Goal: Task Accomplishment & Management: Manage account settings

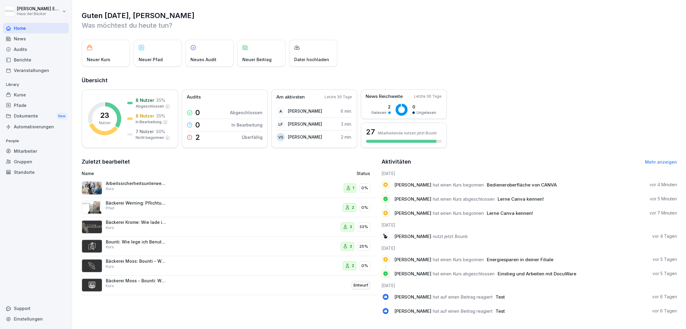
click at [35, 90] on div "Kurse" at bounding box center [36, 95] width 66 height 11
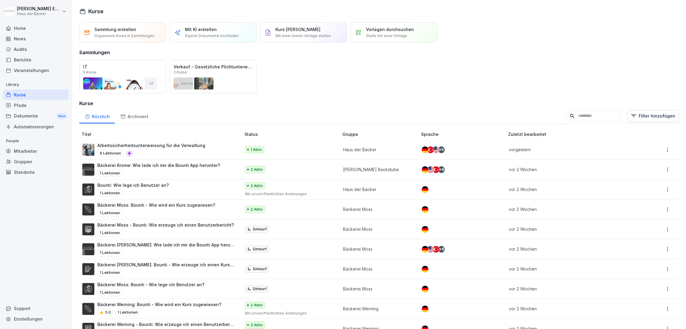
click at [0, 0] on div "Öffnen" at bounding box center [0, 0] width 0 height 0
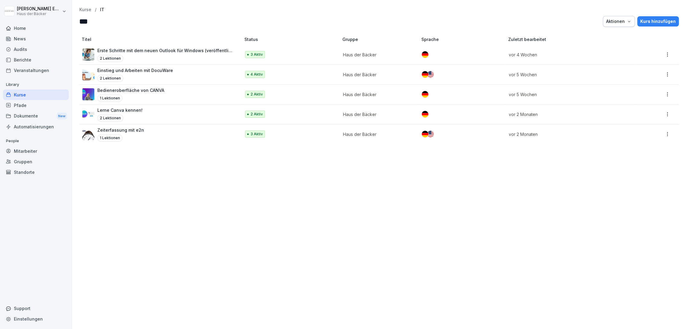
click at [63, 94] on div "Kurse" at bounding box center [36, 95] width 66 height 11
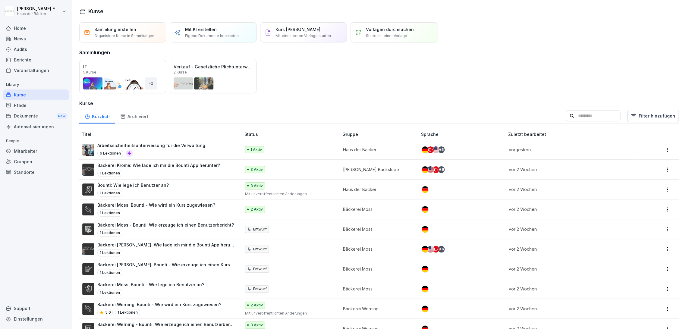
click at [599, 115] on input at bounding box center [593, 115] width 55 height 11
type input "*"
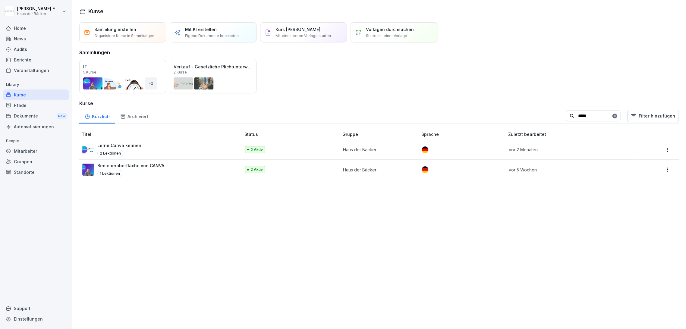
type input "*****"
click at [137, 150] on div "2 Lektionen" at bounding box center [119, 153] width 45 height 7
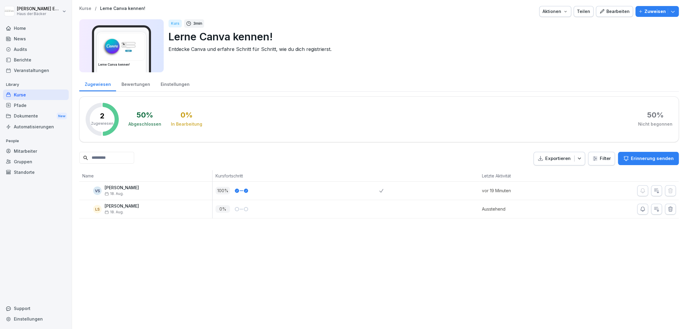
click at [143, 81] on div "Bewertungen" at bounding box center [135, 83] width 39 height 15
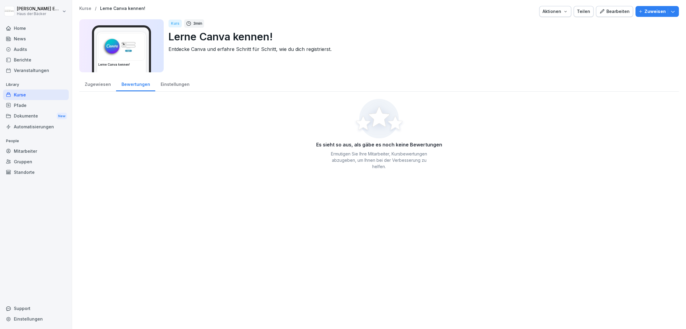
click at [95, 81] on div "Zugewiesen" at bounding box center [97, 83] width 37 height 15
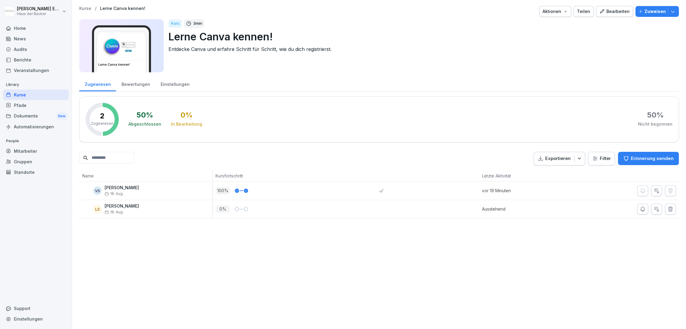
click at [41, 97] on div "Kurse" at bounding box center [36, 95] width 66 height 11
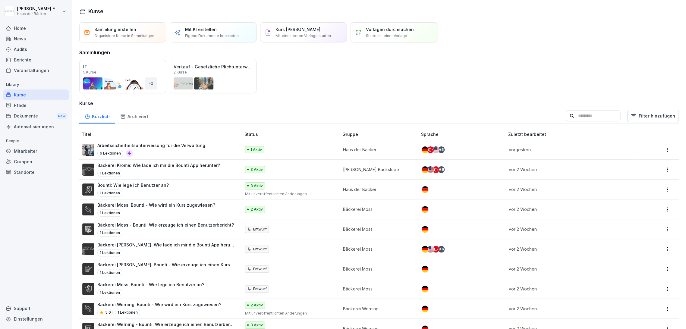
click at [561, 122] on div "Kürzlich Archiviert Filter hinzufügen" at bounding box center [379, 116] width 600 height 16
click at [566, 121] on input at bounding box center [593, 115] width 55 height 11
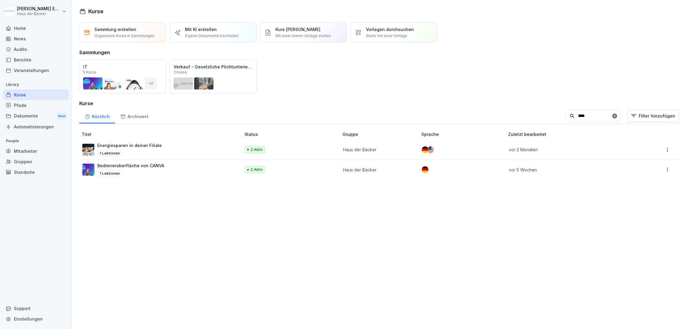
type input "****"
click at [180, 153] on div "Energiesparen in deiner Filiale 1 Lektionen" at bounding box center [158, 149] width 153 height 15
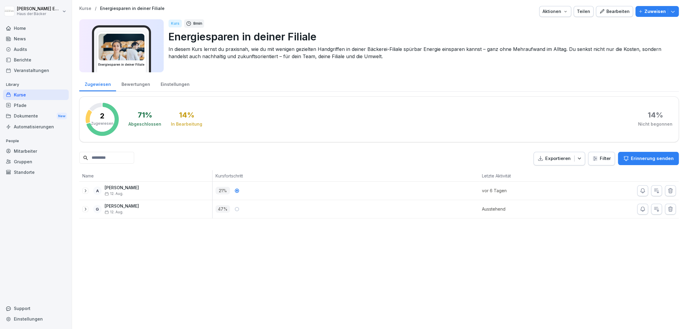
click at [612, 11] on div "Bearbeiten" at bounding box center [614, 11] width 30 height 7
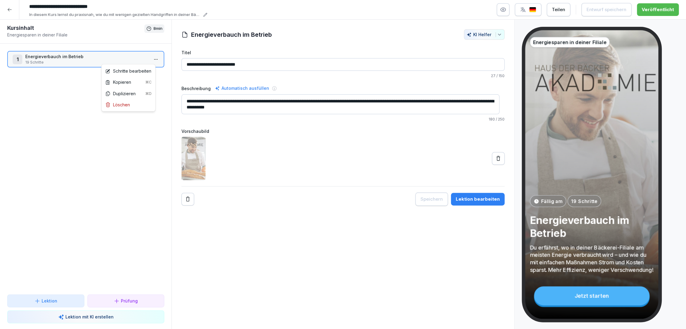
click at [152, 57] on html "**********" at bounding box center [343, 164] width 686 height 329
click at [142, 73] on div "Schritte bearbeiten" at bounding box center [128, 71] width 46 height 6
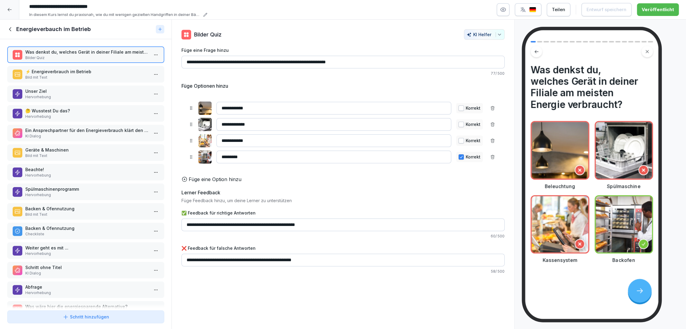
click at [101, 70] on p "⚡ Energieverbrauch im Betrieb" at bounding box center [86, 71] width 123 height 6
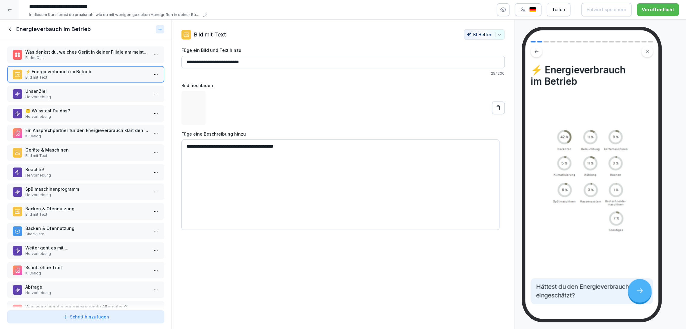
click at [101, 63] on div "Was denkst du, welches Gerät in deiner Filiale am meisten Energie verbraucht? B…" at bounding box center [86, 173] width 172 height 269
click at [102, 58] on p "Bilder Quiz" at bounding box center [86, 57] width 123 height 5
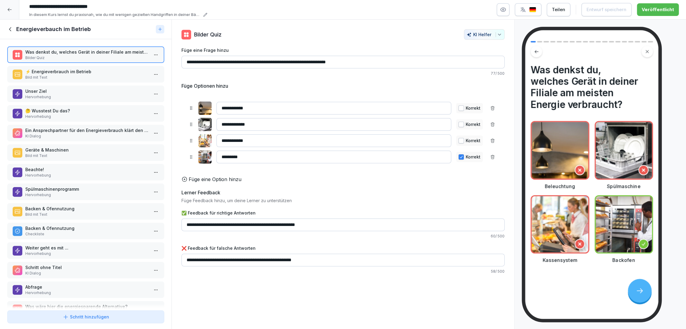
click at [93, 77] on p "Bild mit Text" at bounding box center [86, 77] width 123 height 5
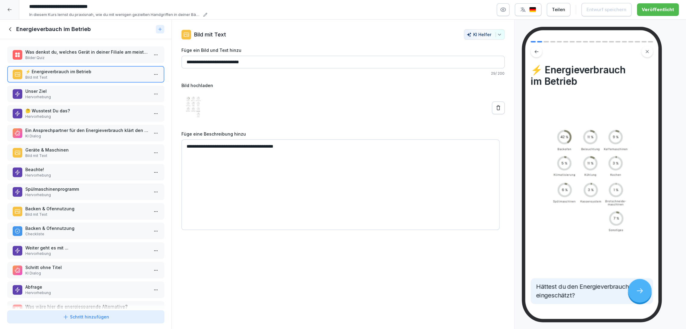
click at [103, 93] on p "Unser Ziel" at bounding box center [86, 91] width 123 height 6
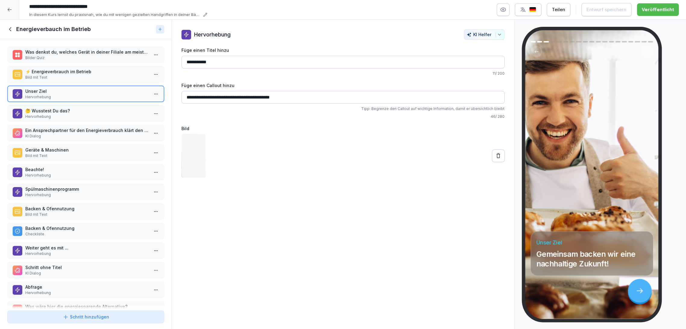
click at [104, 106] on div "🤔 Wusstest Du das? Hervorhebung" at bounding box center [85, 113] width 157 height 17
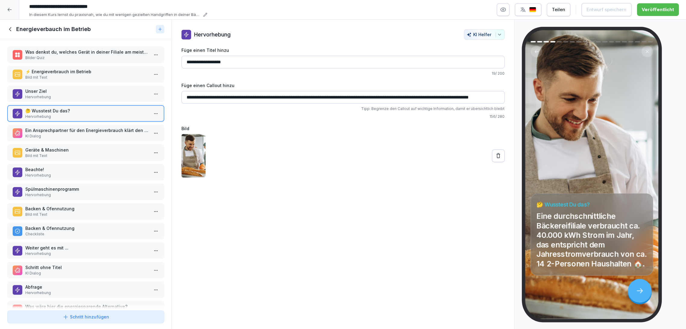
click at [103, 134] on p "KI Dialog" at bounding box center [86, 136] width 123 height 5
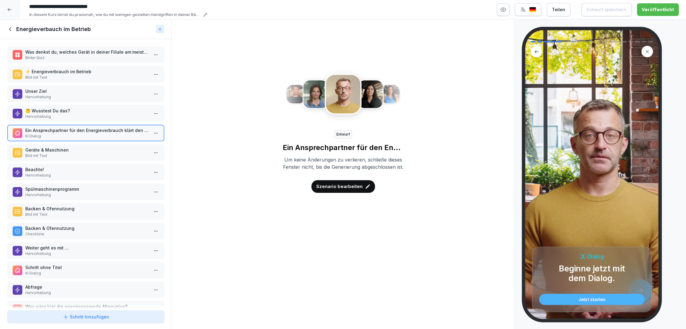
click at [116, 154] on p "Bild mit Text" at bounding box center [86, 155] width 123 height 5
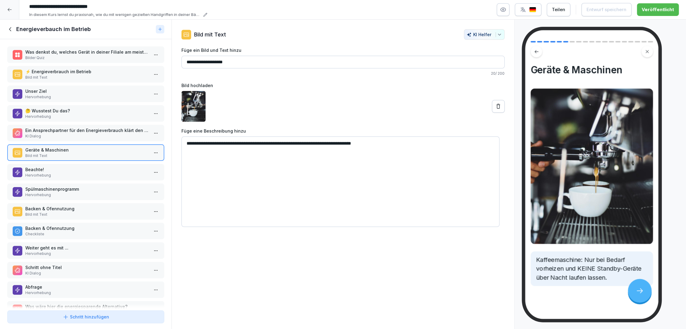
click at [115, 169] on p "Beachte!" at bounding box center [86, 169] width 123 height 6
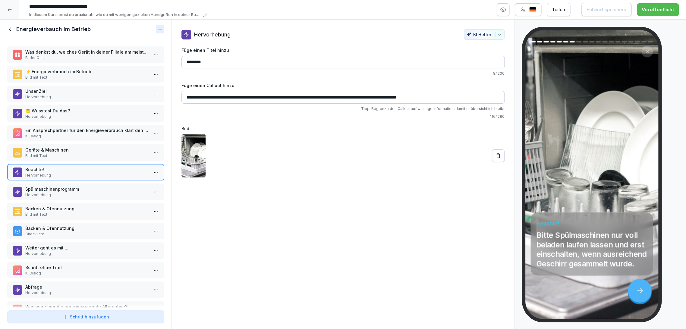
click at [115, 186] on p "Spülmaschinenprogramm" at bounding box center [86, 189] width 123 height 6
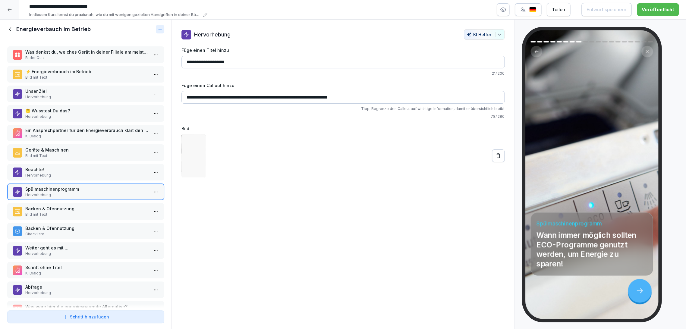
click at [115, 206] on p "Backen & Ofennutzung" at bounding box center [86, 209] width 123 height 6
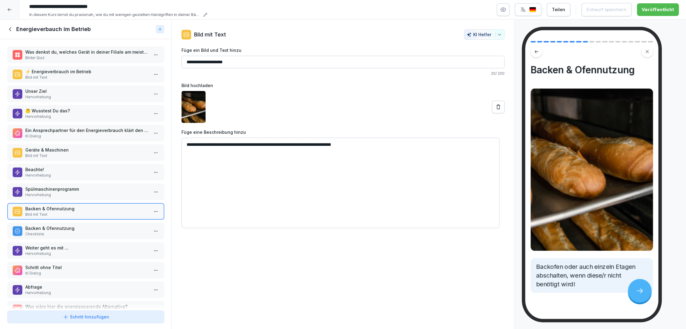
click at [115, 228] on p "Backen & Ofennutzung" at bounding box center [86, 228] width 123 height 6
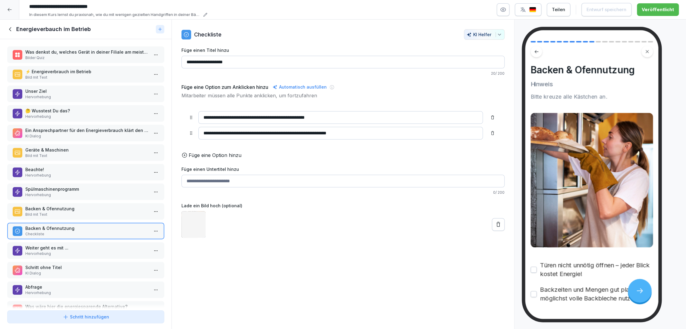
click at [115, 244] on div "Weiter geht es mit ... Hervorhebung" at bounding box center [85, 250] width 157 height 17
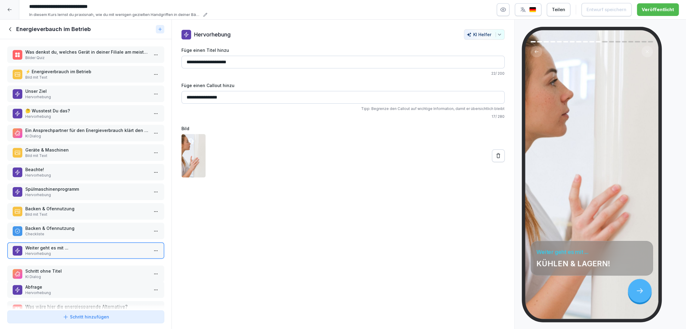
click at [112, 268] on p "Schritt ohne Titel" at bounding box center [86, 271] width 123 height 6
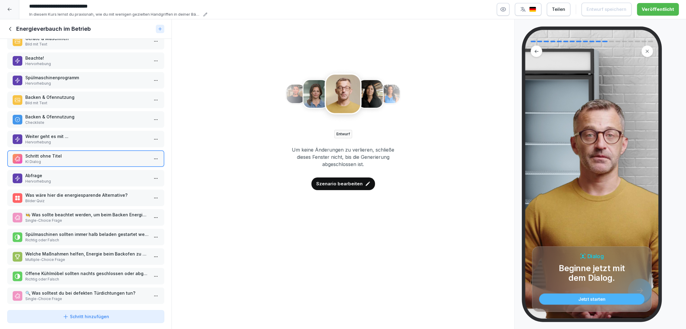
scroll to position [117, 0]
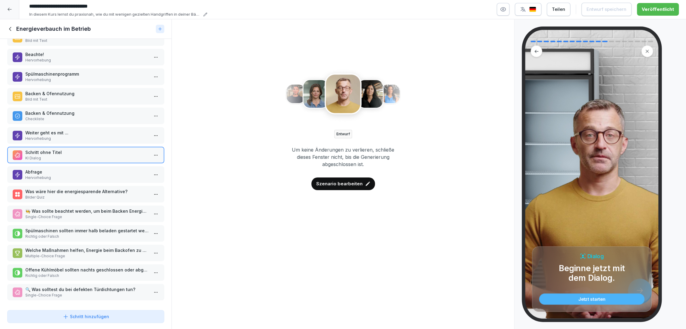
click at [95, 195] on div "Was wäre hier die energiesparende Alternative? Bilder Quiz" at bounding box center [85, 194] width 157 height 17
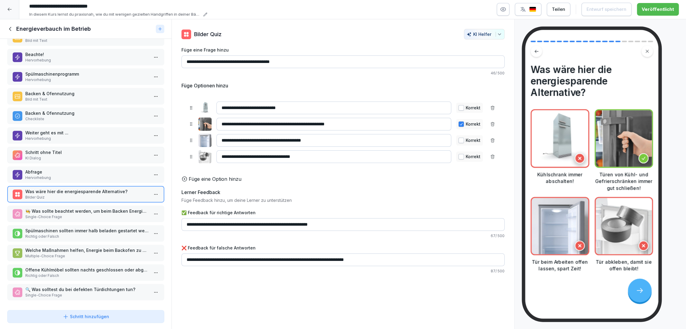
click at [95, 188] on p "Was wäre hier die energiesparende Alternative?" at bounding box center [86, 191] width 123 height 6
click at [95, 208] on p "🧑‍🍳 Was sollte beachtet werden, um beim Backen Energie zu sparen?" at bounding box center [86, 211] width 123 height 6
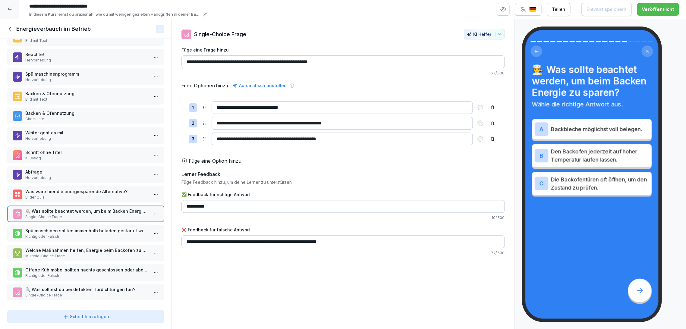
click at [95, 228] on p "Spülmaschinen sollten immer halb beladen gestartet werden, um Energie zu sparen." at bounding box center [86, 231] width 123 height 6
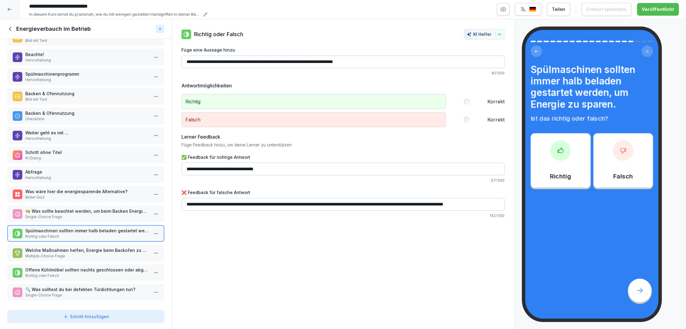
click at [94, 236] on div "Was denkst du, welches Gerät in deiner Filiale am meisten Energie verbraucht? B…" at bounding box center [86, 173] width 172 height 269
click at [94, 247] on p "Welche Maßnahmen helfen, Energie beim Backofen zu sparen?" at bounding box center [86, 250] width 123 height 6
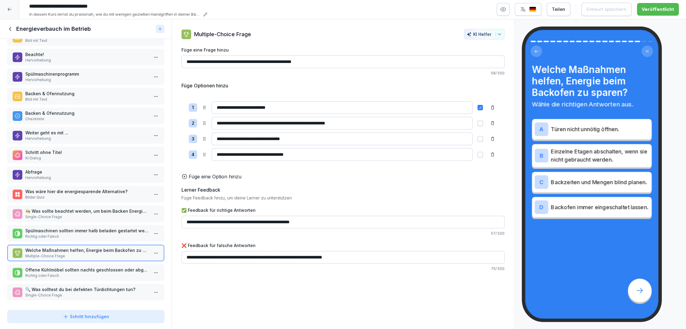
click at [94, 253] on div "Welche Maßnahmen helfen, Energie beim Backofen zu sparen? Multiple-Choice Frage" at bounding box center [85, 253] width 157 height 17
click at [92, 270] on div "Offene Kühlmöbel sollten nachts geschlossen oder abgedeckt werden. Richtig oder…" at bounding box center [86, 276] width 123 height 12
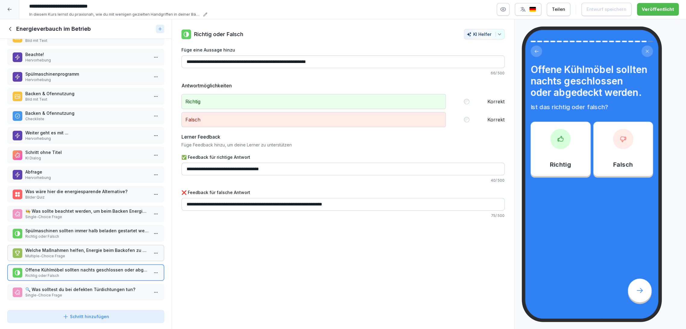
click at [90, 293] on p "Single-Choice Frage" at bounding box center [86, 295] width 123 height 5
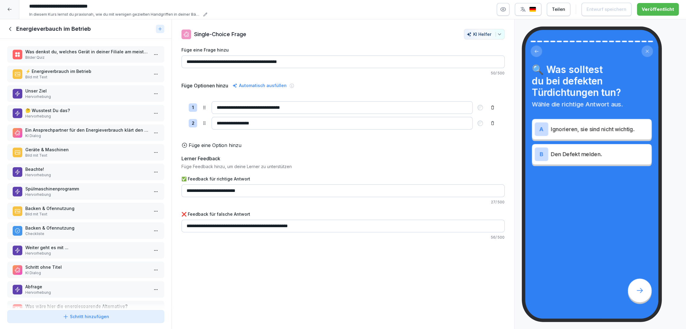
click at [95, 245] on p "Weiter geht es mit ..." at bounding box center [86, 248] width 123 height 6
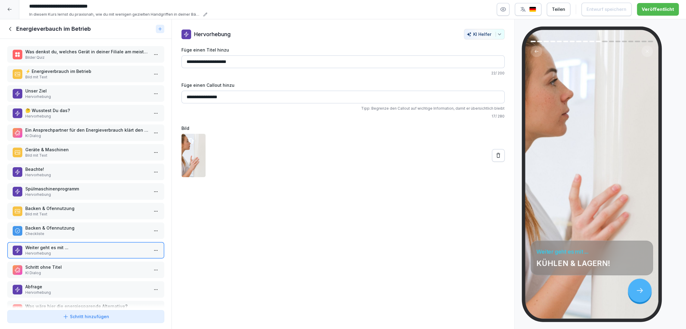
click at [96, 68] on p "⚡ Energieverbrauch im Betrieb" at bounding box center [86, 71] width 123 height 6
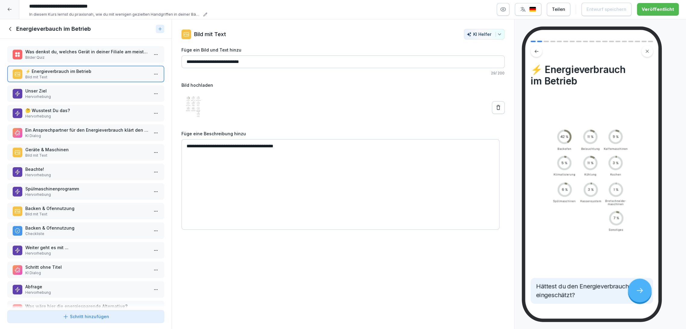
click at [127, 49] on p "Was denkst du, welches Gerät in deiner Filiale am meisten Energie verbraucht?" at bounding box center [86, 52] width 123 height 6
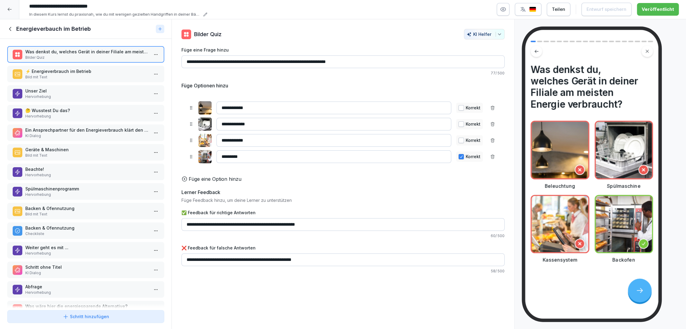
click at [82, 68] on p "⚡ Energieverbrauch im Betrieb" at bounding box center [86, 71] width 123 height 6
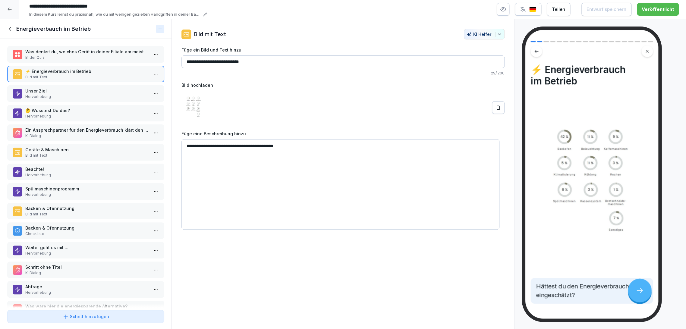
click at [86, 105] on div "🤔 Wusstest Du das? Hervorhebung" at bounding box center [85, 113] width 157 height 17
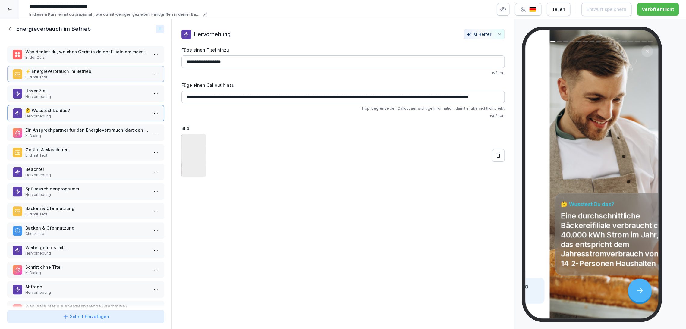
click at [85, 94] on p "Hervorhebung" at bounding box center [86, 96] width 123 height 5
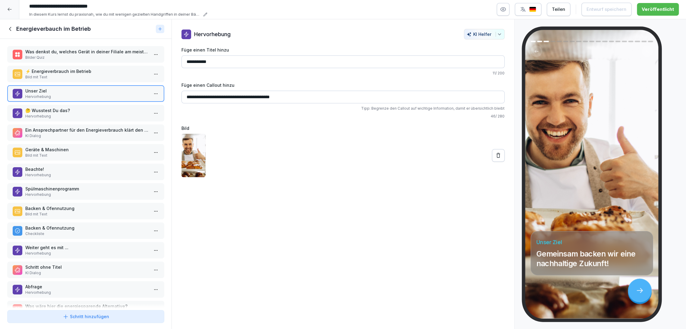
click at [57, 107] on p "🤔 Wusstest Du das?" at bounding box center [86, 110] width 123 height 6
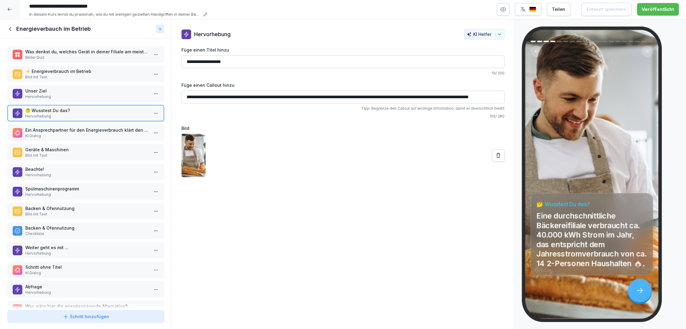
click at [57, 108] on p "🤔 Wusstest Du das?" at bounding box center [86, 110] width 123 height 6
click at [57, 133] on p "KI Dialog" at bounding box center [86, 135] width 123 height 5
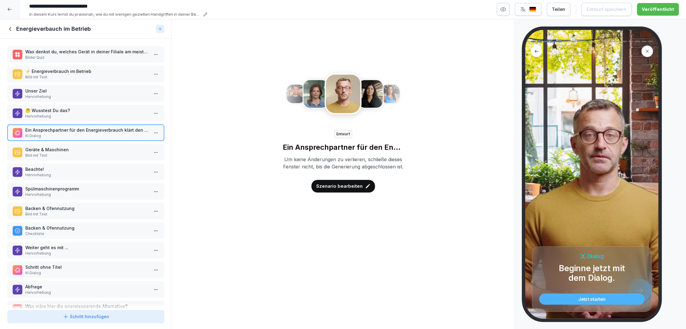
click at [59, 147] on p "Geräte & Maschinen" at bounding box center [86, 150] width 123 height 6
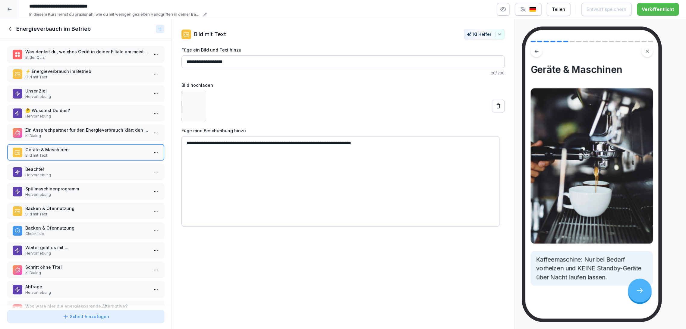
click at [58, 172] on p "Hervorhebung" at bounding box center [86, 174] width 123 height 5
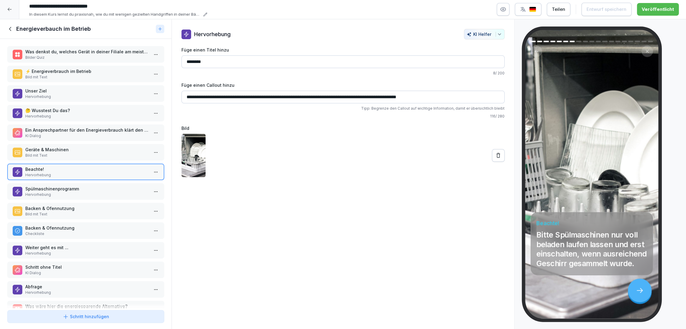
click at [61, 147] on p "Geräte & Maschinen" at bounding box center [86, 150] width 123 height 6
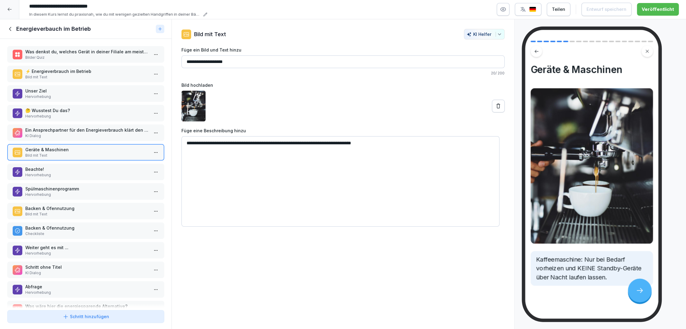
click at [11, 27] on icon at bounding box center [10, 29] width 7 height 7
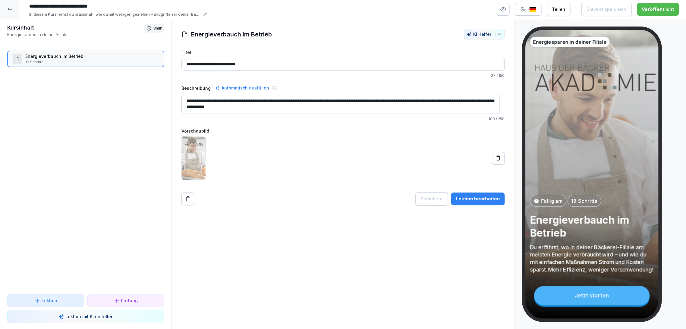
click at [12, 10] on div at bounding box center [9, 9] width 19 height 19
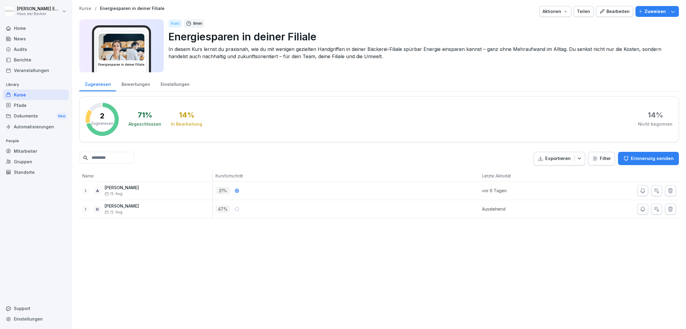
click at [23, 94] on div "Kurse" at bounding box center [36, 95] width 66 height 11
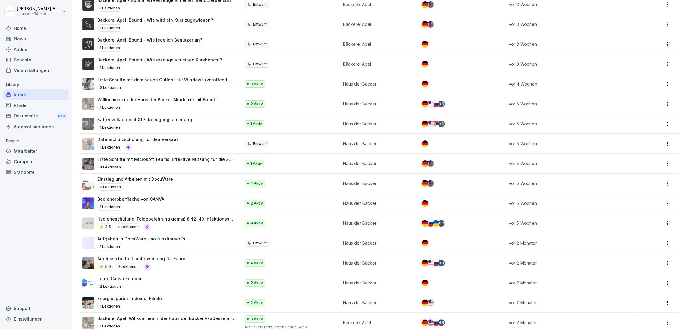
scroll to position [737, 0]
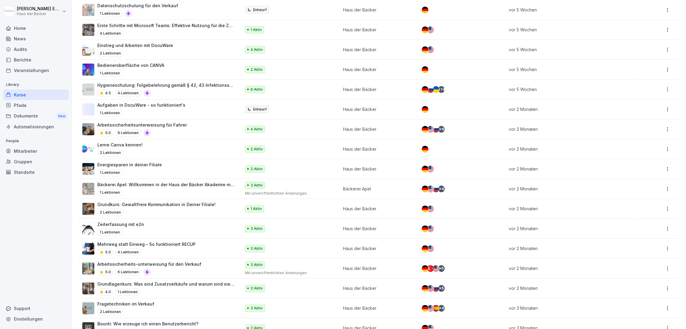
click at [198, 248] on div "Mehrweg statt Einweg – So funktioniert RECUP 5.0 4 Lektionen" at bounding box center [158, 248] width 153 height 15
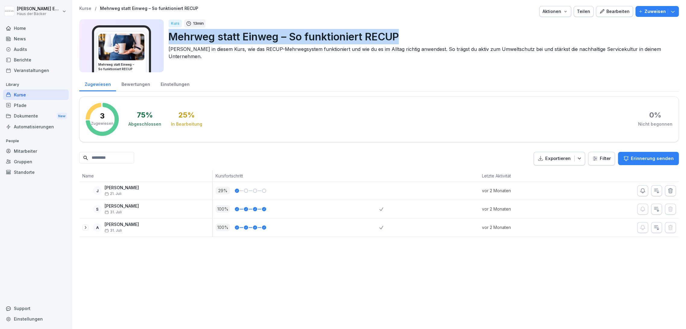
copy p "Mehrweg statt Einweg – So funktioniert RECUP"
drag, startPoint x: 169, startPoint y: 35, endPoint x: 420, endPoint y: 36, distance: 250.6
click at [420, 36] on p "Mehrweg statt Einweg – So funktioniert RECUP" at bounding box center [422, 36] width 506 height 15
click at [26, 98] on div "Kurse" at bounding box center [36, 95] width 66 height 11
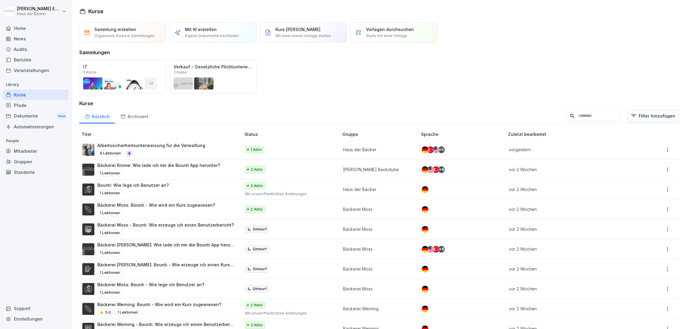
click at [578, 121] on input at bounding box center [593, 115] width 55 height 11
type input "*******"
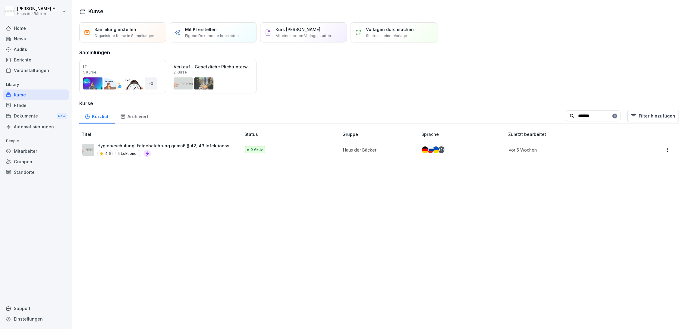
click at [185, 151] on div "4.5 4 Lektionen" at bounding box center [165, 153] width 137 height 7
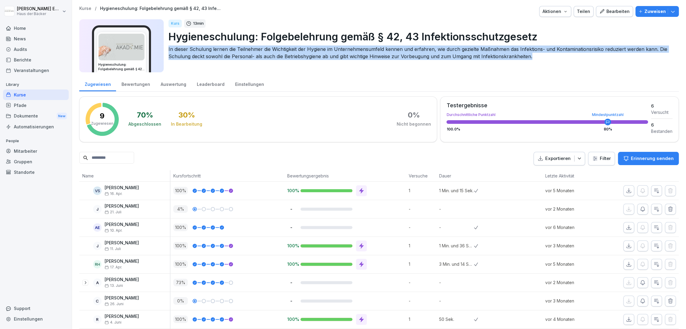
drag, startPoint x: 167, startPoint y: 48, endPoint x: 535, endPoint y: 65, distance: 367.9
click at [535, 65] on div "Hygieneschulung: Folgebelehrung gemäß § 42, 43 Infektionsschutzgesetz Kurs 13 m…" at bounding box center [379, 45] width 600 height 53
copy p "In dieser Schulung lernen die Teilnehmer die Wichtigkeit der Hygiene im Unterne…"
click at [620, 11] on div "Bearbeiten" at bounding box center [614, 11] width 30 height 7
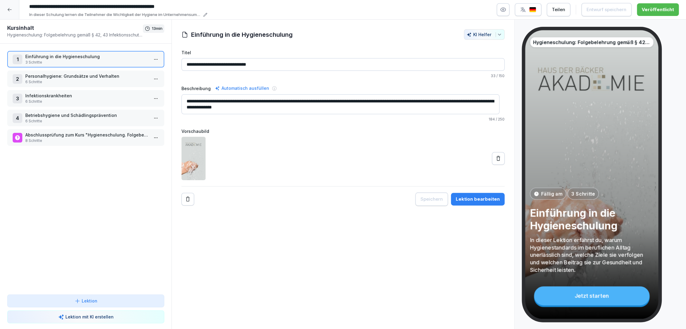
click at [102, 73] on p "Personalhygiene: Grundsätze und Verhalten" at bounding box center [86, 76] width 123 height 6
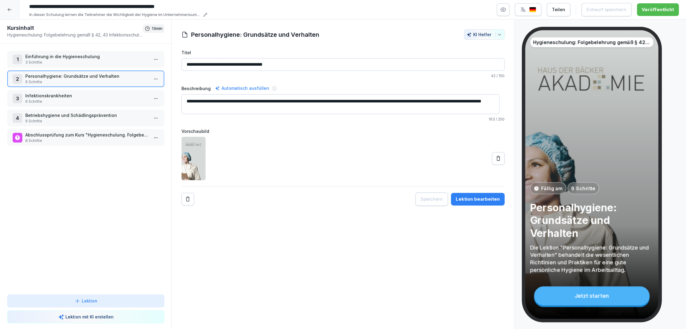
click at [100, 56] on p "Einführung in die Hygieneschulung" at bounding box center [86, 56] width 123 height 6
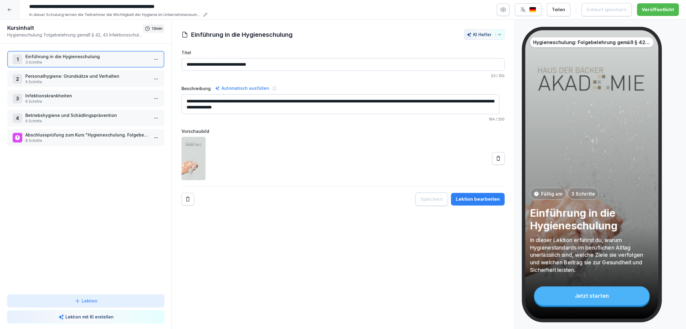
click at [100, 70] on div "1 Einführung in die Hygieneschulung 3 Schritte 2 Personalhygiene: Grundsätze un…" at bounding box center [86, 169] width 172 height 251
click at [125, 80] on p "6 Schritte" at bounding box center [86, 81] width 123 height 5
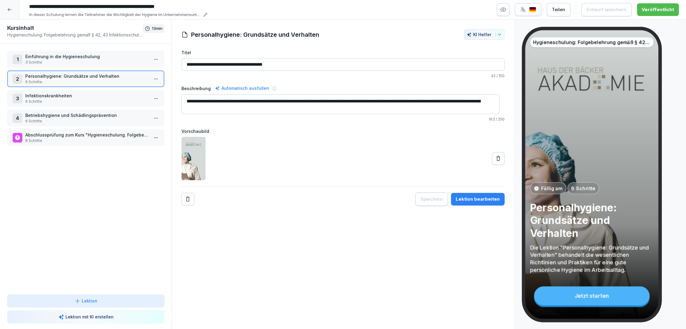
click at [123, 99] on p "6 Schritte" at bounding box center [86, 101] width 123 height 5
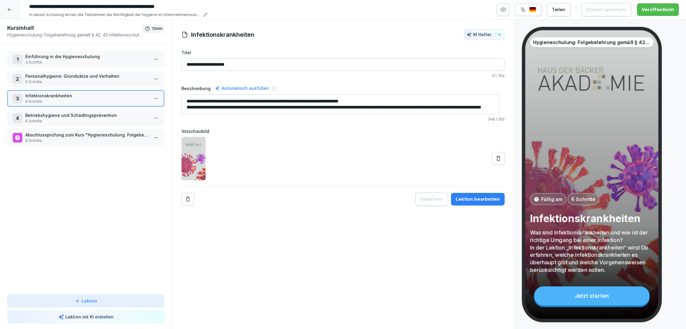
click at [5, 8] on div at bounding box center [9, 9] width 19 height 19
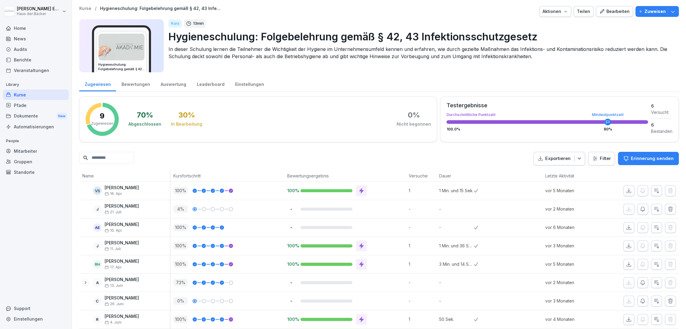
click at [132, 82] on div "Bewertungen" at bounding box center [135, 83] width 39 height 15
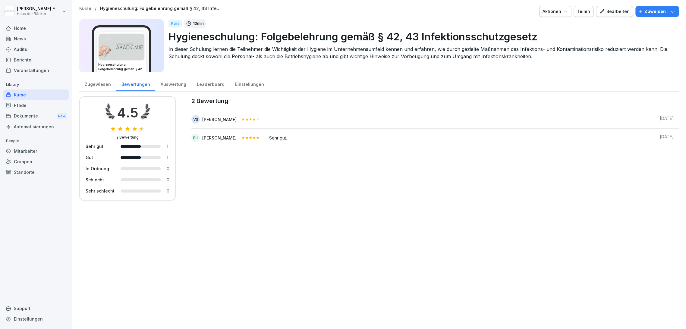
click at [98, 85] on div "Zugewiesen" at bounding box center [97, 83] width 37 height 15
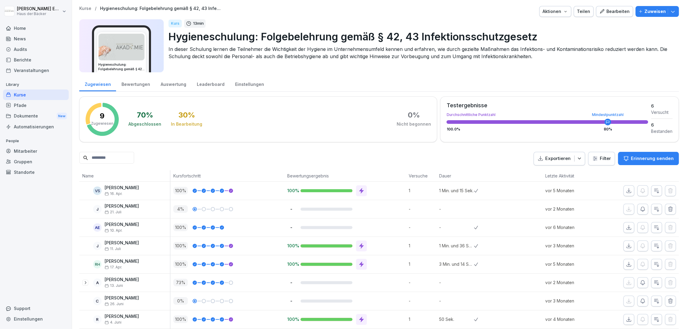
click at [610, 11] on div "Bearbeiten" at bounding box center [614, 11] width 30 height 7
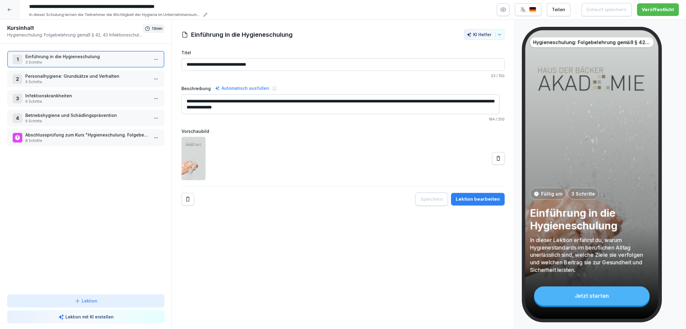
click at [10, 5] on div at bounding box center [9, 9] width 19 height 19
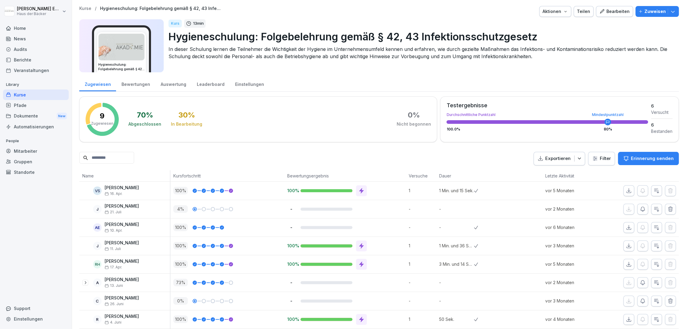
click at [58, 98] on div "Kurse" at bounding box center [36, 95] width 66 height 11
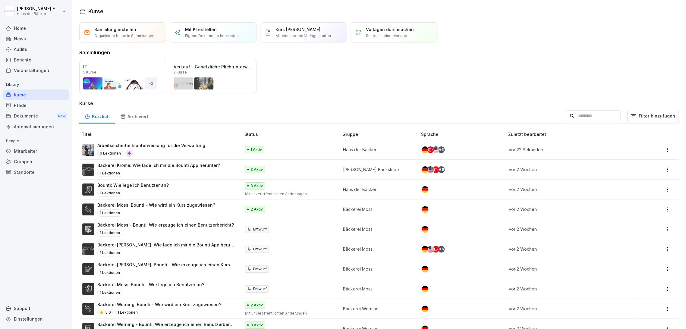
click at [572, 107] on h3 "Kurse" at bounding box center [379, 103] width 600 height 7
click at [568, 118] on input at bounding box center [593, 115] width 55 height 11
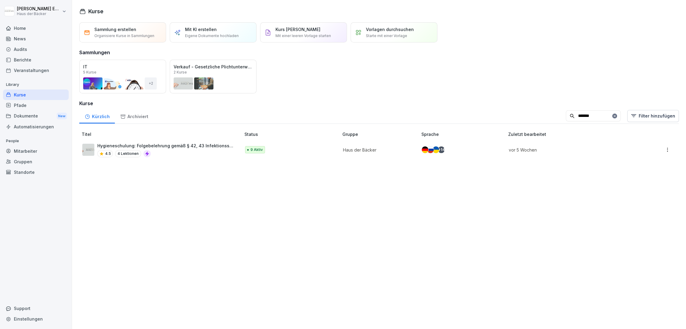
type input "*******"
click at [221, 144] on p "Hygieneschulung: Folgebelehrung gemäß § 42, 43 Infektionsschutzgesetz" at bounding box center [165, 146] width 137 height 6
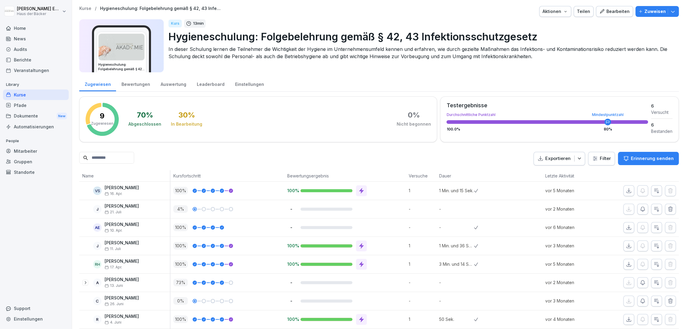
click at [672, 9] on button "Zuweisen" at bounding box center [657, 11] width 43 height 11
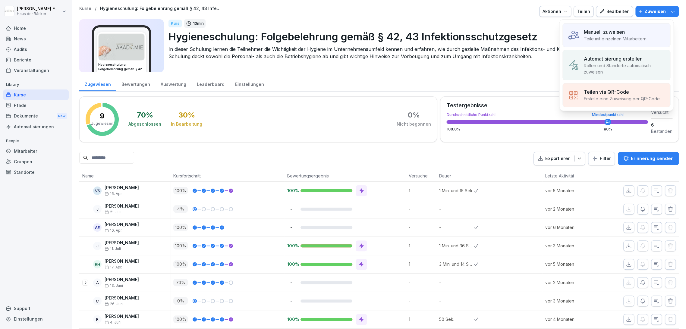
click at [643, 96] on p "Erstelle eine Zuweisung per QR-Code" at bounding box center [622, 99] width 76 height 6
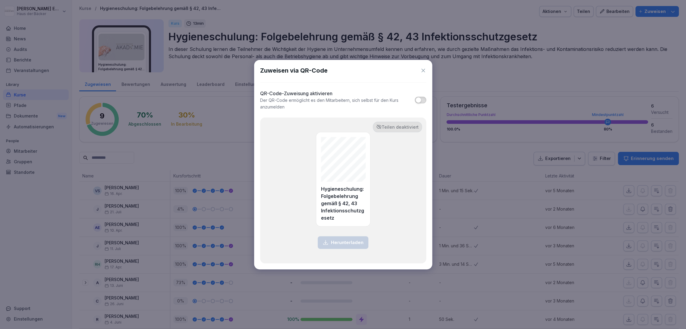
click at [418, 102] on span "button" at bounding box center [419, 100] width 6 height 6
click at [357, 241] on p "Herunterladen" at bounding box center [347, 242] width 33 height 7
click at [422, 72] on icon at bounding box center [423, 71] width 6 height 6
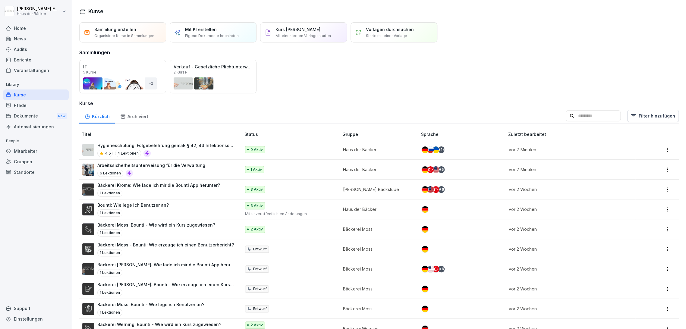
click at [51, 112] on div "Dokumente New" at bounding box center [36, 116] width 66 height 11
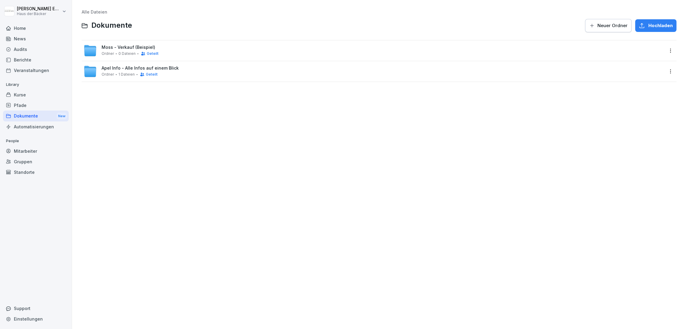
click at [47, 100] on div "Kurse" at bounding box center [36, 95] width 66 height 11
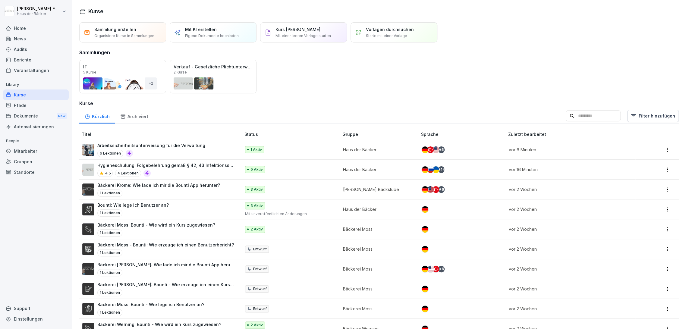
click at [43, 71] on div "Veranstaltungen" at bounding box center [36, 70] width 66 height 11
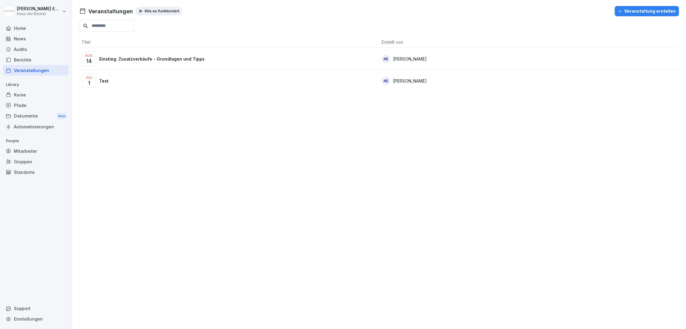
click at [632, 7] on button "Veranstaltung erstellen" at bounding box center [647, 11] width 64 height 10
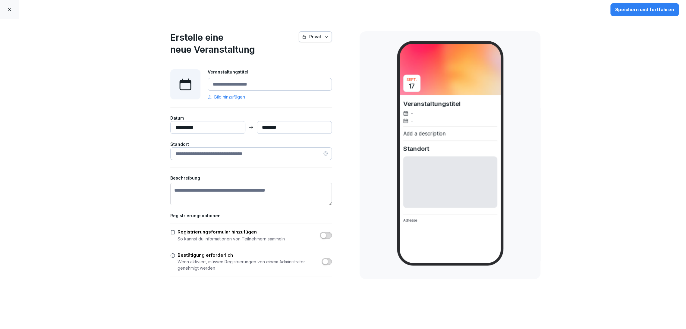
click at [17, 11] on link at bounding box center [9, 9] width 19 height 19
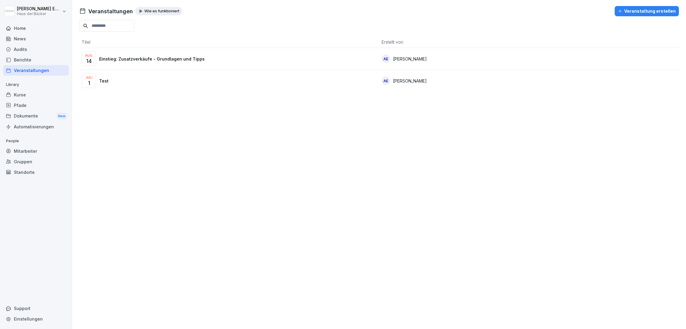
click at [24, 98] on div "Kurse" at bounding box center [36, 95] width 66 height 11
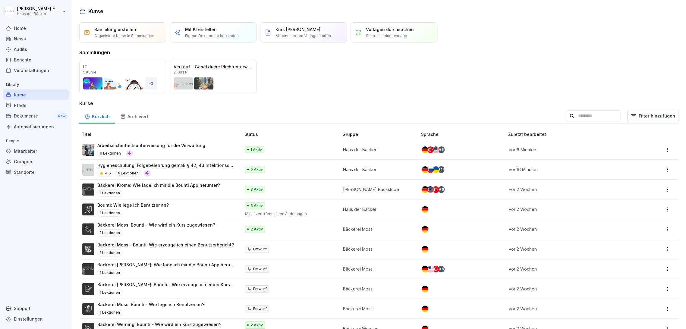
click at [193, 150] on div "6 Lektionen" at bounding box center [151, 153] width 108 height 7
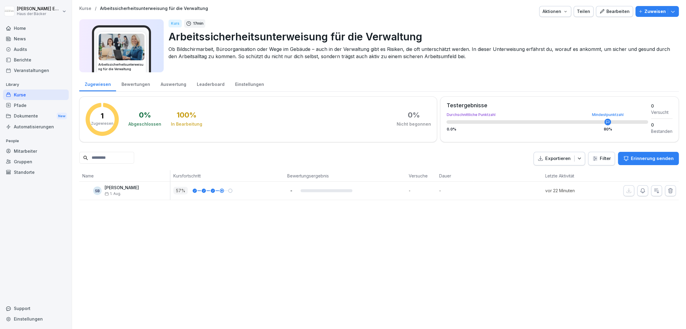
click at [601, 12] on icon "button" at bounding box center [601, 11] width 5 height 5
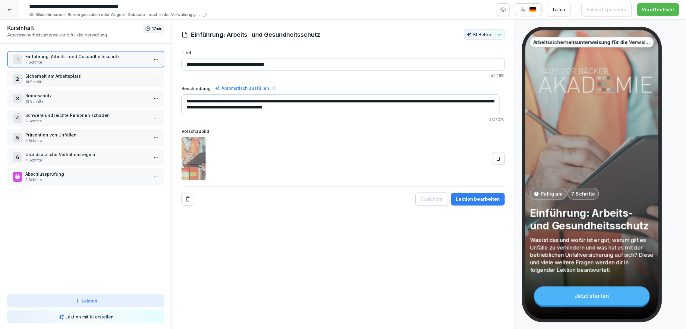
click at [16, 8] on div at bounding box center [9, 9] width 19 height 19
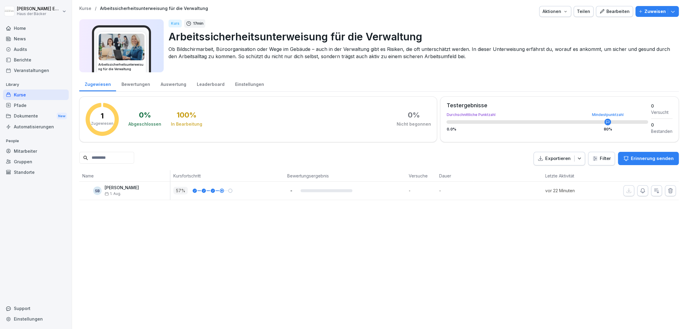
click at [21, 102] on div "Pfade" at bounding box center [36, 105] width 66 height 11
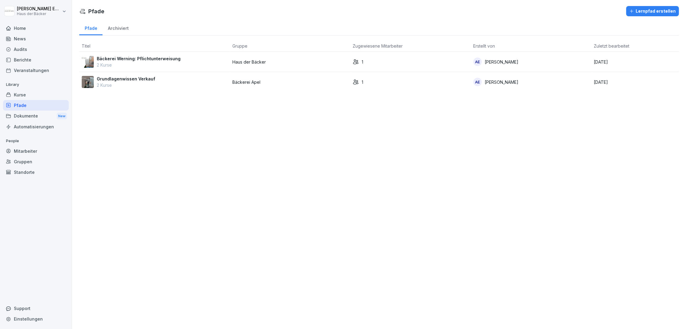
click at [151, 56] on p "Bäckerei Werning: Pflichtunterweisung" at bounding box center [139, 58] width 84 height 6
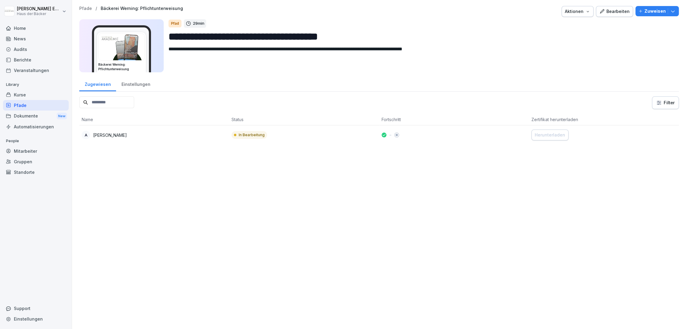
click at [604, 10] on div "Bearbeiten" at bounding box center [614, 11] width 30 height 7
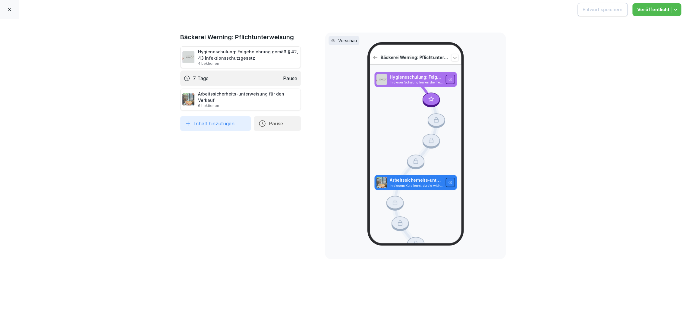
click at [282, 84] on div "7 Tage Pause" at bounding box center [240, 79] width 121 height 16
click at [277, 91] on div "Arbeitssicherheits-unterweisung für den Verkauf 6 Lektionen" at bounding box center [248, 99] width 101 height 17
drag, startPoint x: 261, startPoint y: 91, endPoint x: 257, endPoint y: 98, distance: 8.5
click at [257, 97] on div "Arbeitssicherheits-unterweisung für den Verkauf 6 Lektionen" at bounding box center [240, 100] width 121 height 22
click at [256, 77] on div "7 Tage Pause" at bounding box center [240, 79] width 121 height 16
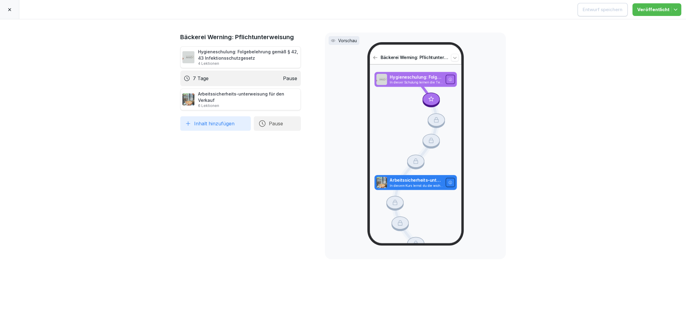
click at [251, 58] on div "Hygieneschulung: Folgebelehrung gemäß § 42, 43 Infektionsschutzgesetz 4 Lektion…" at bounding box center [248, 57] width 101 height 17
click at [12, 7] on div at bounding box center [9, 9] width 19 height 19
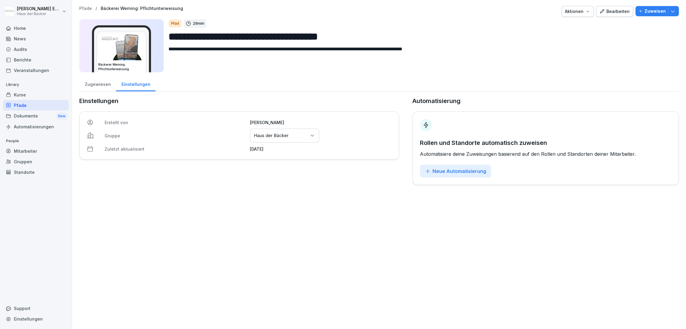
click at [28, 100] on div "Pfade" at bounding box center [36, 105] width 66 height 11
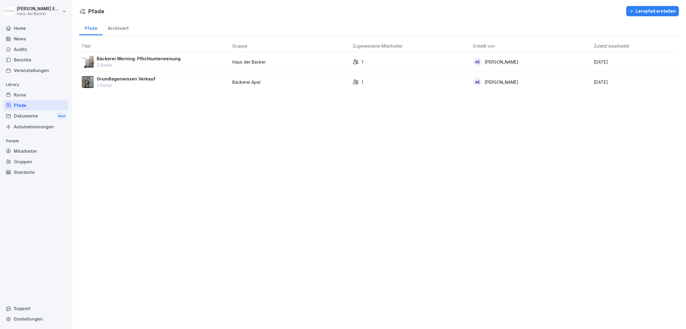
click at [28, 93] on div "Kurse" at bounding box center [36, 95] width 66 height 11
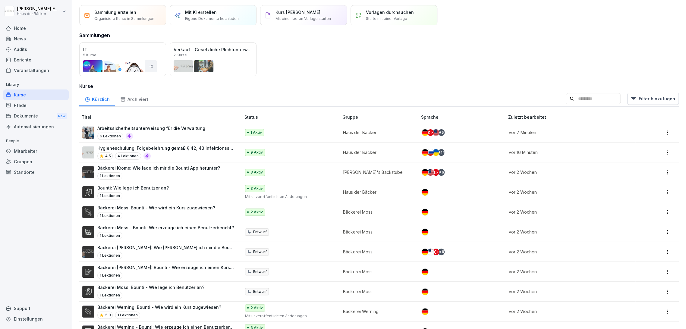
scroll to position [33, 0]
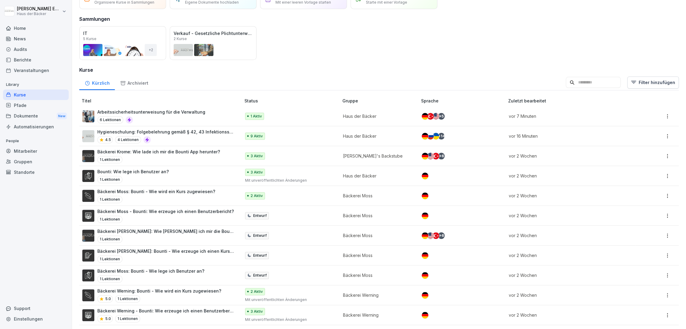
click at [200, 120] on div "Arbeitssicherheitsunterweisung für die Verwaltung 6 Lektionen" at bounding box center [158, 116] width 153 height 15
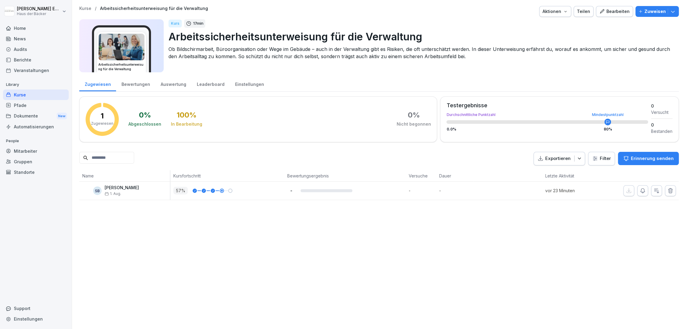
click at [62, 96] on div "Kurse" at bounding box center [36, 95] width 66 height 11
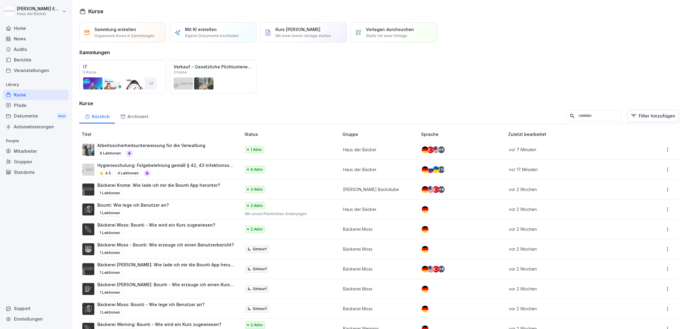
click at [583, 113] on input at bounding box center [593, 115] width 55 height 11
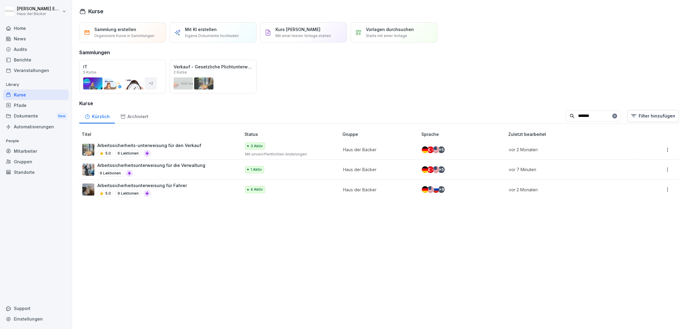
type input "*******"
click at [232, 182] on div "Arbeitssicherheitsunterweisung für Fahrer 5.0 9 Lektionen" at bounding box center [158, 189] width 153 height 15
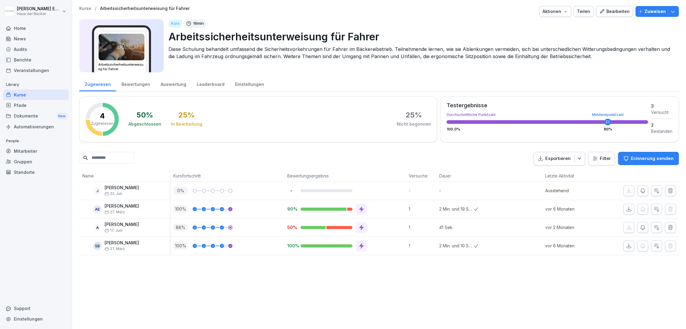
click at [27, 96] on div "Kurse" at bounding box center [36, 95] width 66 height 11
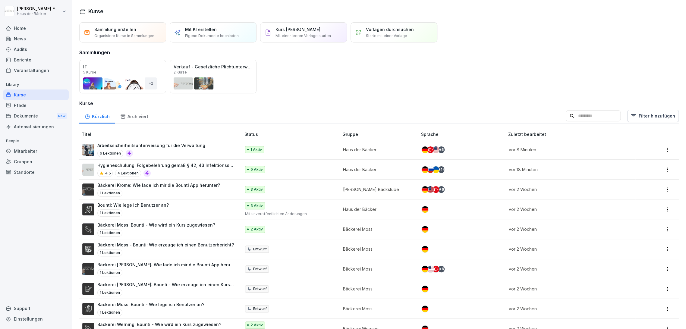
click at [596, 118] on input at bounding box center [593, 115] width 55 height 11
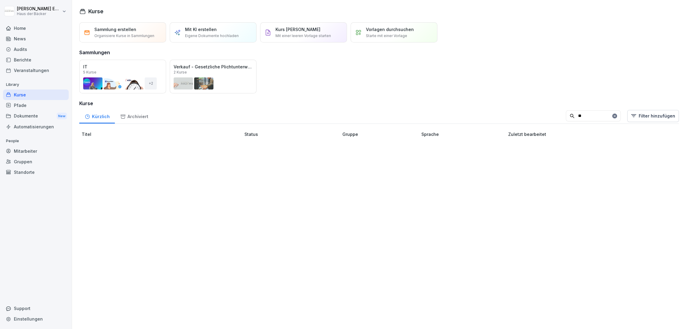
type input "*"
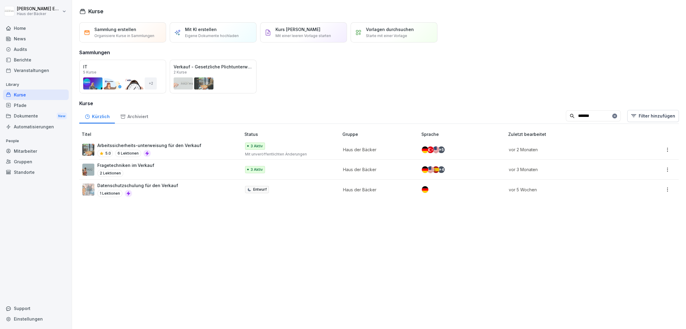
type input "*******"
click at [214, 156] on div "Arbeitssicherheits-unterweisung für den Verkauf 5.0 6 Lektionen" at bounding box center [158, 149] width 153 height 15
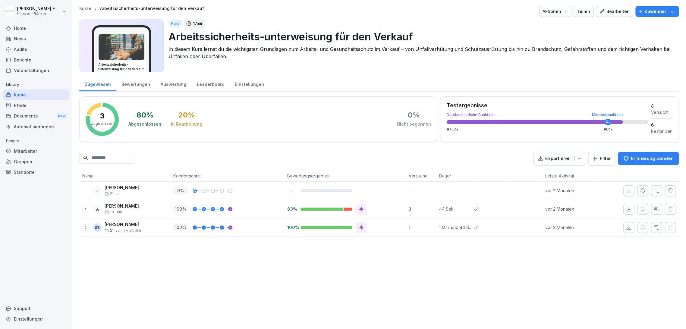
click at [603, 14] on div "Bearbeiten" at bounding box center [614, 11] width 30 height 7
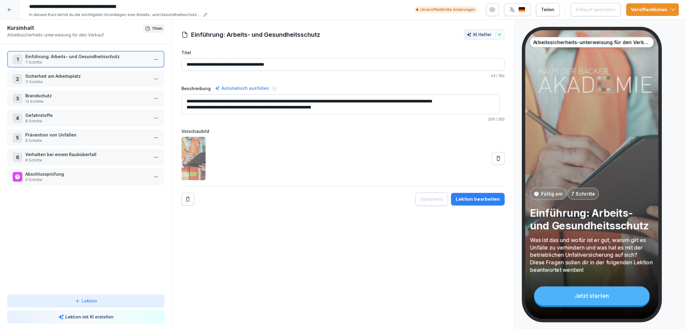
click at [115, 6] on input "**********" at bounding box center [117, 7] width 181 height 10
click at [109, 14] on p "In diesem Kurs lernst du die wichtigsten Grundlagen zum Arbeits- und Gesundheit…" at bounding box center [115, 15] width 172 height 6
drag, startPoint x: 32, startPoint y: 35, endPoint x: 94, endPoint y: 58, distance: 65.9
click at [94, 58] on div "**********" at bounding box center [68, 40] width 83 height 42
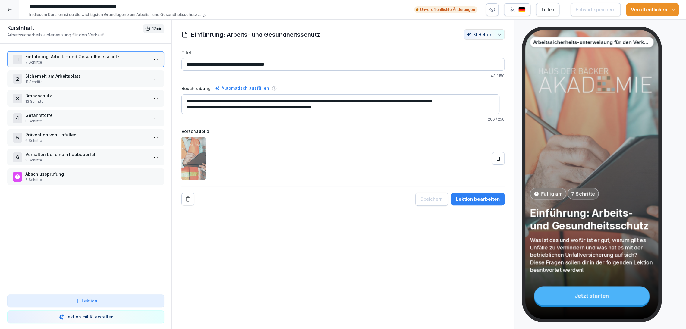
click at [135, 37] on p "Arbeitssicherheits-unterweisung für den Verkauf" at bounding box center [75, 35] width 136 height 6
click at [674, 11] on icon "button" at bounding box center [673, 10] width 6 height 6
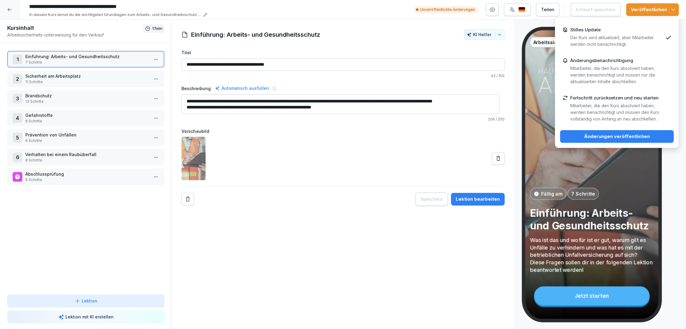
click at [8, 12] on div at bounding box center [9, 9] width 19 height 19
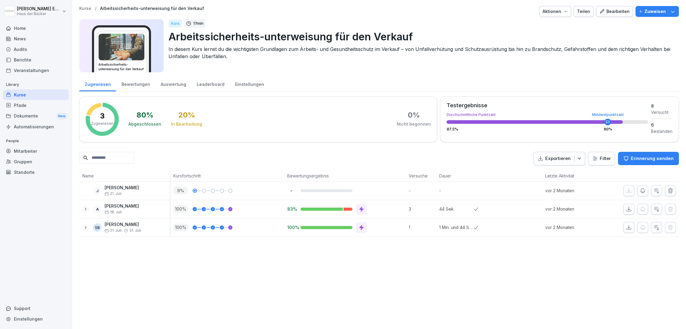
click at [599, 10] on icon "button" at bounding box center [601, 11] width 5 height 5
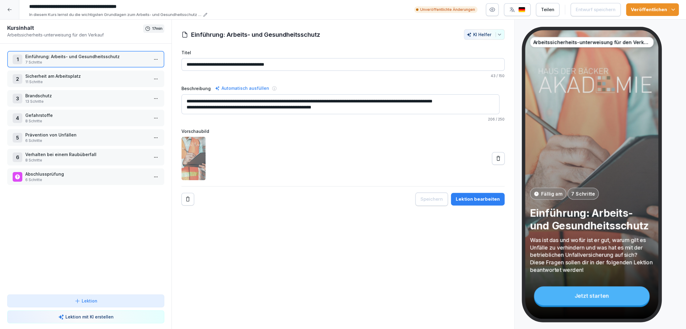
click at [14, 9] on div at bounding box center [9, 9] width 19 height 19
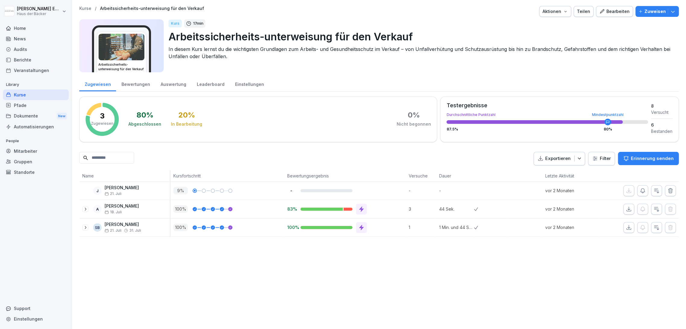
click at [670, 14] on icon "button" at bounding box center [673, 11] width 6 height 6
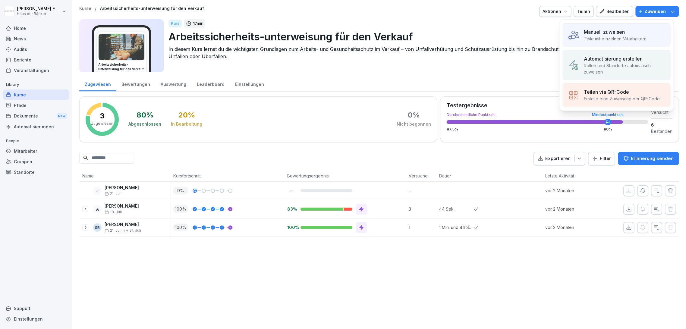
click at [644, 98] on p "Erstelle eine Zuweisung per QR-Code" at bounding box center [622, 99] width 76 height 6
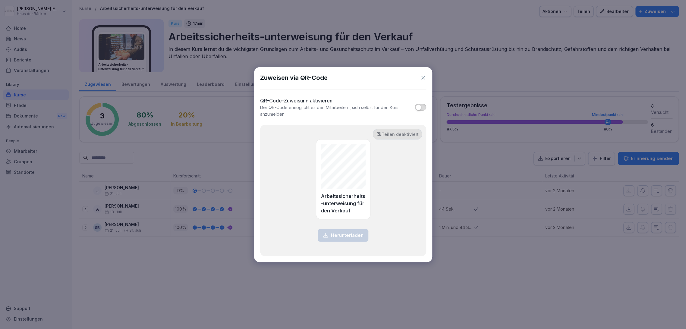
click at [420, 106] on span "button" at bounding box center [419, 107] width 6 height 6
click at [358, 236] on p "Herunterladen" at bounding box center [347, 235] width 33 height 7
click at [424, 76] on icon at bounding box center [423, 78] width 6 height 6
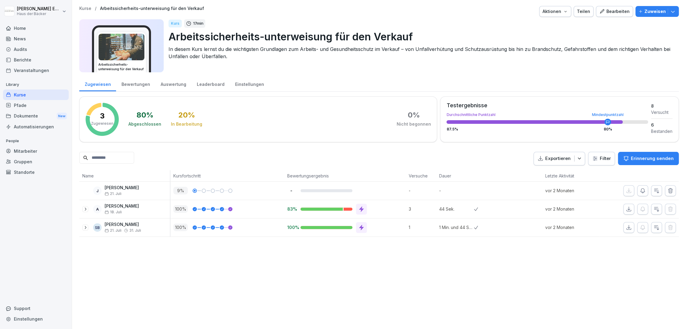
click at [43, 92] on div "Kurse" at bounding box center [36, 95] width 66 height 11
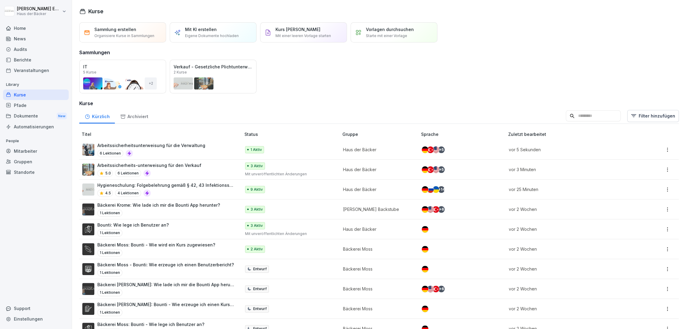
click at [567, 115] on input at bounding box center [593, 115] width 55 height 11
click at [205, 166] on div "Arbeitssicherheits-unterweisung für den Verkauf 5.0 6 Lektionen" at bounding box center [158, 169] width 153 height 15
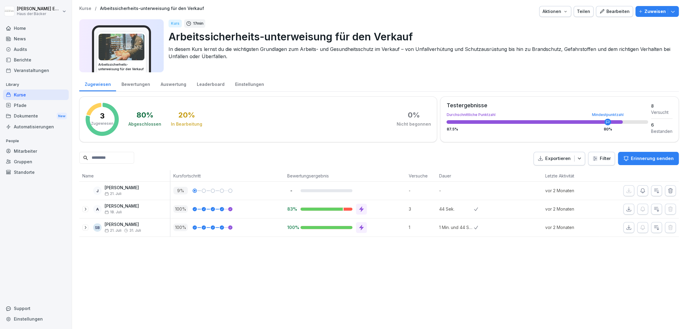
click at [670, 14] on icon "button" at bounding box center [673, 11] width 6 height 6
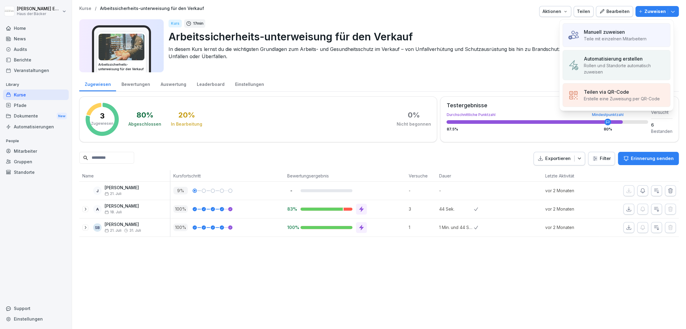
click at [645, 96] on p "Erstelle eine Zuweisung per QR-Code" at bounding box center [622, 99] width 76 height 6
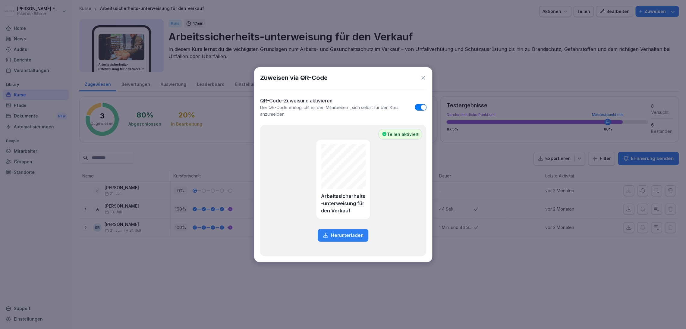
click at [338, 234] on p "Herunterladen" at bounding box center [347, 235] width 33 height 7
click at [423, 77] on icon at bounding box center [424, 78] width 4 height 4
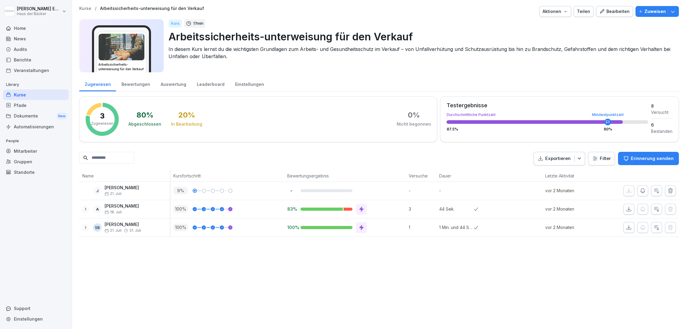
click at [492, 54] on p "In diesem Kurs lernst du die wichtigsten Grundlagen zum Arbeits- und Gesundheit…" at bounding box center [422, 53] width 506 height 14
click at [21, 96] on div "Kurse" at bounding box center [36, 95] width 66 height 11
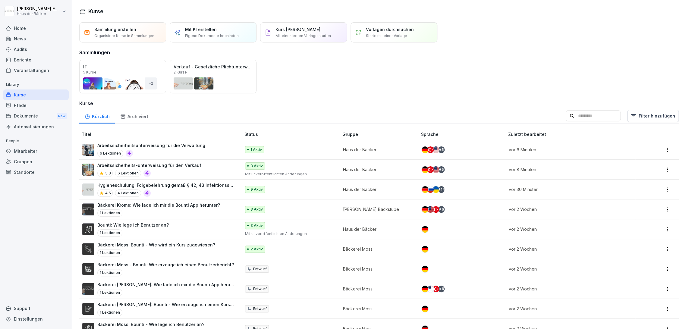
click at [607, 116] on input at bounding box center [593, 115] width 55 height 11
type input "**********"
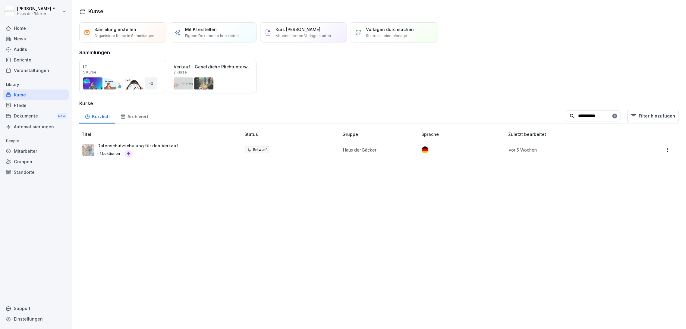
click at [139, 147] on p "Datenschutzschulung für den Verkauf" at bounding box center [137, 146] width 81 height 6
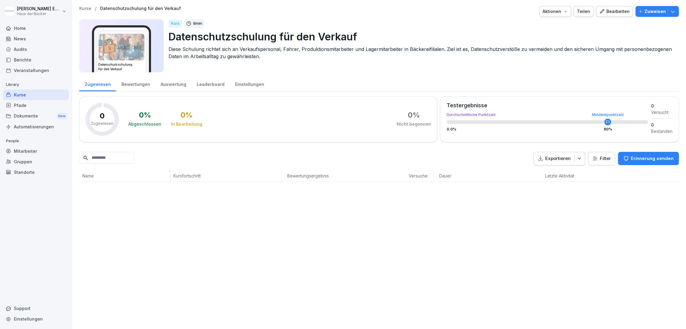
click at [138, 81] on div "Bewertungen" at bounding box center [135, 83] width 39 height 15
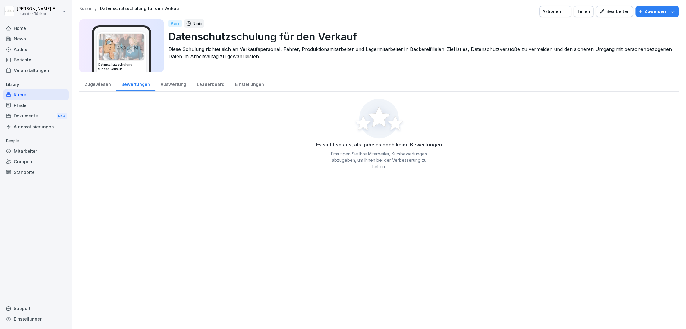
click at [177, 48] on p "Diese Schulung richtet sich an Verkaufspersonal, Fahrer, Produktionsmitarbeiter…" at bounding box center [422, 53] width 506 height 14
click at [233, 44] on div "Kurs 8 min Datenschutzschulung für den Verkauf Diese Schulung richtet sich an V…" at bounding box center [422, 45] width 506 height 53
click at [251, 55] on p "Diese Schulung richtet sich an Verkaufspersonal, Fahrer, Produktionsmitarbeiter…" at bounding box center [422, 53] width 506 height 14
click at [603, 14] on div "Bearbeiten" at bounding box center [614, 11] width 30 height 7
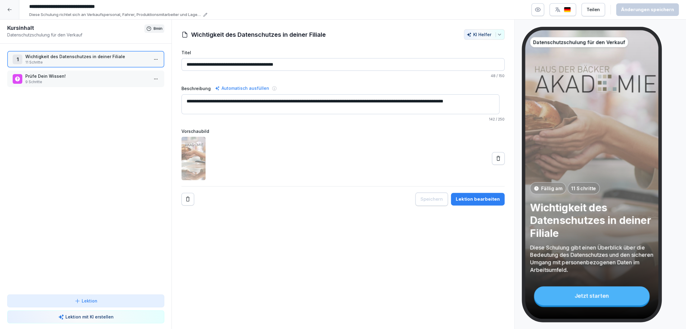
click at [133, 9] on input "**********" at bounding box center [117, 7] width 181 height 10
click at [133, 14] on p "Diese Schulung richtet sich an Verkaufspersonal, Fahrer, Produktionsmitarbeiter…" at bounding box center [115, 15] width 172 height 6
drag, startPoint x: 33, startPoint y: 47, endPoint x: 49, endPoint y: 49, distance: 16.1
click at [49, 49] on textarea "**********" at bounding box center [67, 44] width 75 height 26
click at [68, 44] on textarea "**********" at bounding box center [67, 44] width 75 height 26
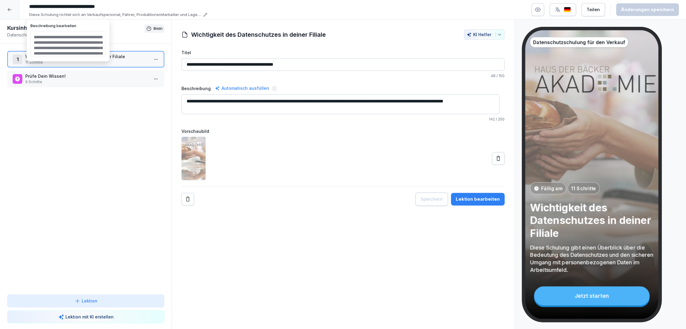
click at [70, 43] on textarea "**********" at bounding box center [67, 44] width 75 height 26
drag, startPoint x: 96, startPoint y: 50, endPoint x: 30, endPoint y: 28, distance: 69.7
click at [30, 28] on div "**********" at bounding box center [67, 40] width 75 height 34
type textarea "**********"
click at [100, 115] on div "1 Wichtigkeit des Datenschutzes in deiner Filiale 11 Schritte Prüfe Dein Wissen…" at bounding box center [86, 169] width 172 height 251
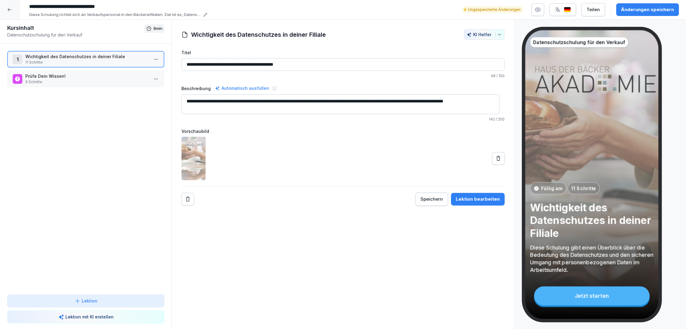
click at [150, 58] on html "**********" at bounding box center [343, 164] width 686 height 329
click at [146, 72] on div "Schritte bearbeiten" at bounding box center [128, 71] width 46 height 6
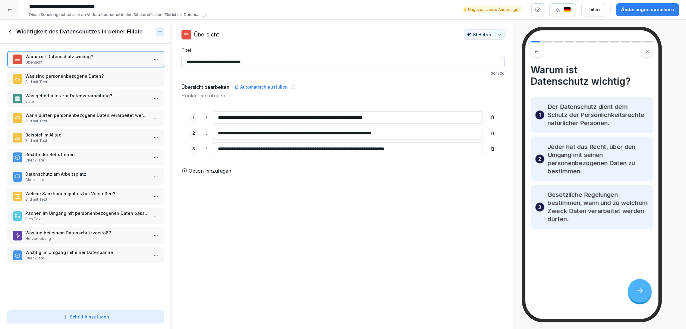
click at [102, 74] on p "Was sind personenbezogene Daten?" at bounding box center [86, 76] width 123 height 6
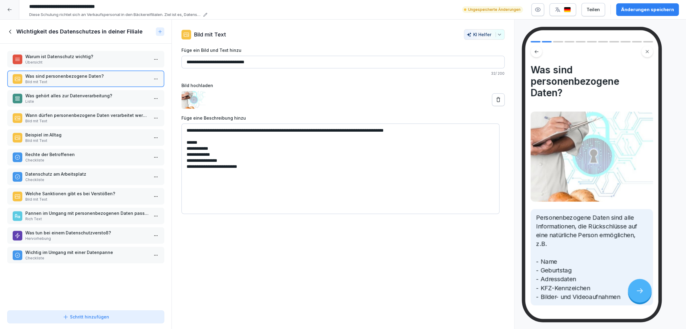
click at [102, 100] on p "Liste" at bounding box center [86, 101] width 123 height 5
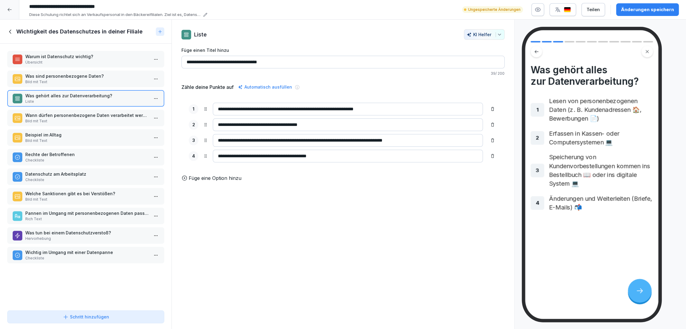
click at [102, 112] on p "Wann dürfen personenbezogene Daten verarbeitet werden?" at bounding box center [86, 115] width 123 height 6
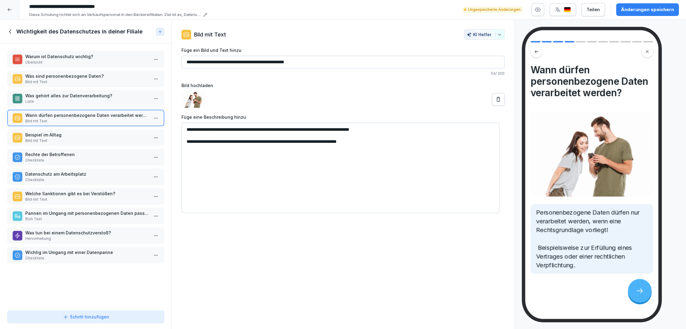
click at [188, 142] on textarea "**********" at bounding box center [341, 168] width 318 height 90
type textarea "**********"
click at [627, 7] on div "Änderungen speichern" at bounding box center [647, 9] width 53 height 7
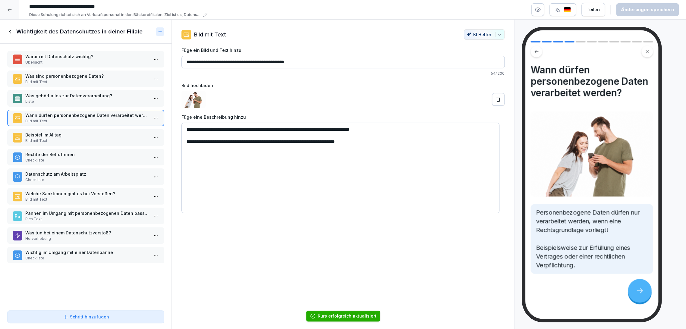
click at [97, 134] on p "Beispiel im Alltag" at bounding box center [86, 135] width 123 height 6
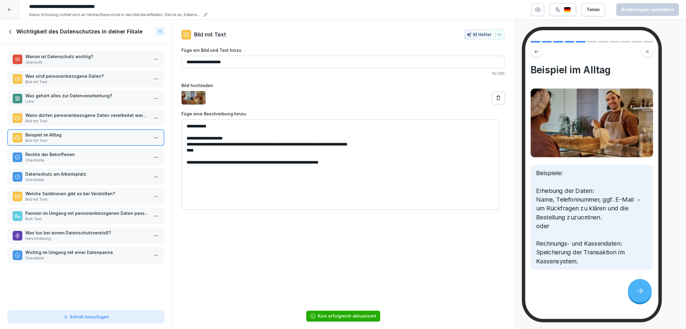
click at [96, 171] on p "Datenschutz am Arbeitsplatz" at bounding box center [86, 174] width 123 height 6
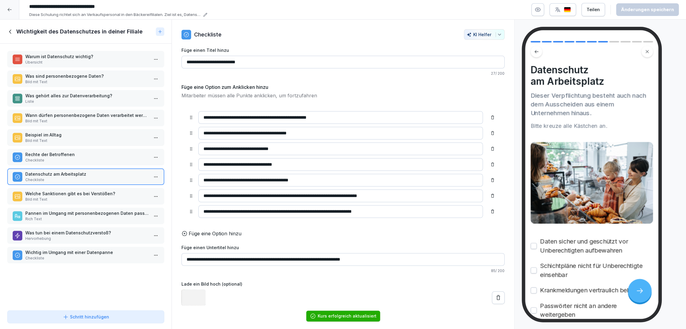
click at [94, 159] on p "Checkliste" at bounding box center [86, 160] width 123 height 5
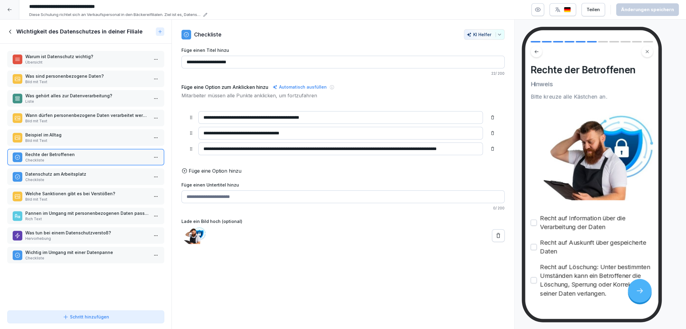
click at [11, 28] on div "Wichtigkeit des Datenschutzes in deiner Filiale" at bounding box center [80, 31] width 146 height 7
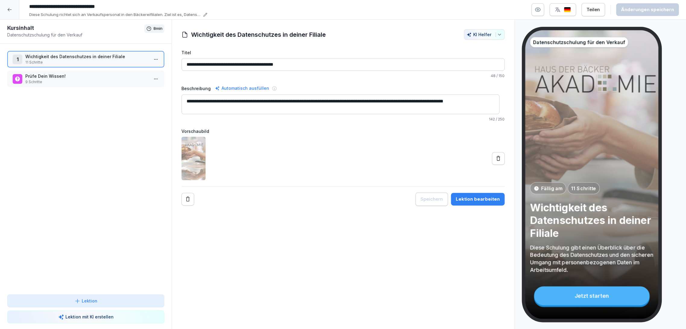
click at [14, 12] on div at bounding box center [9, 9] width 19 height 19
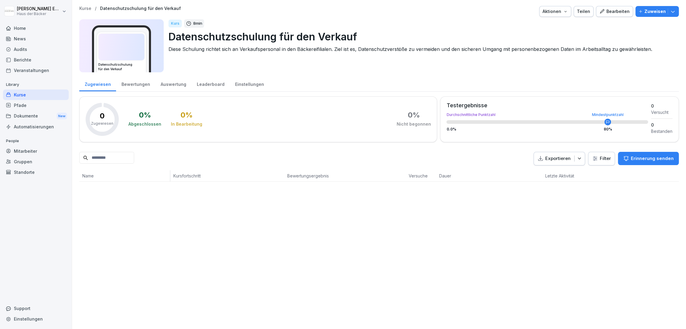
click at [14, 12] on html "[PERSON_NAME] Haus der Bäcker Home News Audits Berichte Veranstaltungen Library…" at bounding box center [343, 164] width 686 height 329
click at [114, 66] on html "[PERSON_NAME] Haus der Bäcker Home News Audits Berichte Veranstaltungen Library…" at bounding box center [343, 164] width 686 height 329
click at [213, 73] on div "Kurse / Datenschutzschulung für den Verkauf Aktionen Teilen Bearbeiten Zuweisen…" at bounding box center [379, 41] width 600 height 70
click at [53, 96] on div "Kurse" at bounding box center [36, 95] width 66 height 11
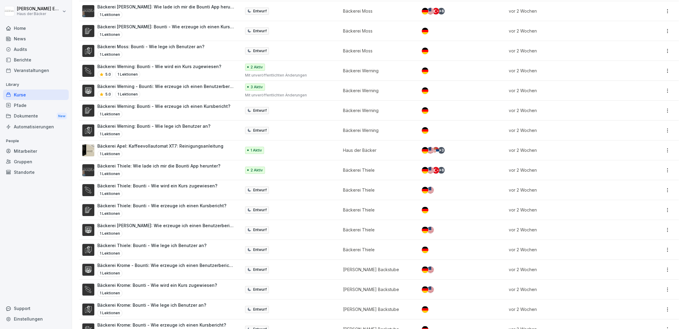
scroll to position [302, 0]
